Goal: Information Seeking & Learning: Learn about a topic

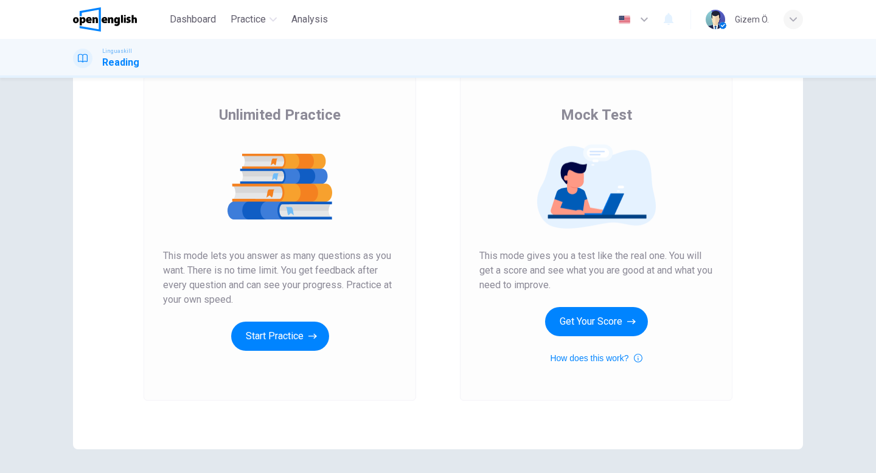
scroll to position [72, 0]
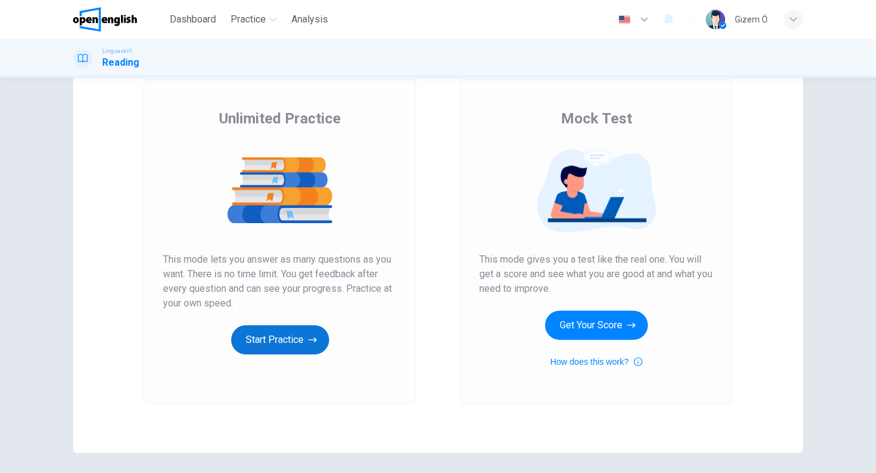
click at [296, 331] on button "Start Practice" at bounding box center [280, 339] width 98 height 29
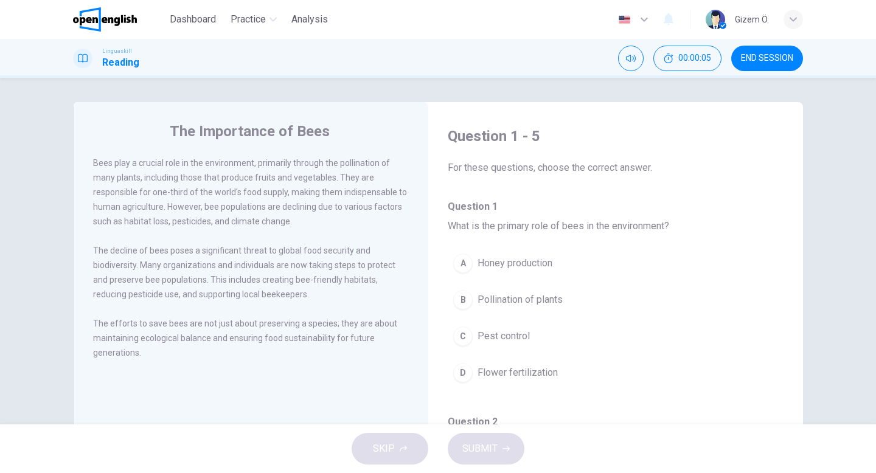
click at [742, 63] on button "END SESSION" at bounding box center [767, 59] width 72 height 26
